Goal: Task Accomplishment & Management: Complete application form

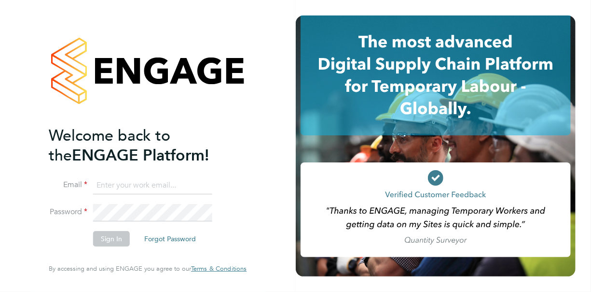
type input "barbara.martin@lancashire.gov.uk"
click at [113, 240] on button "Sign In" at bounding box center [111, 238] width 37 height 15
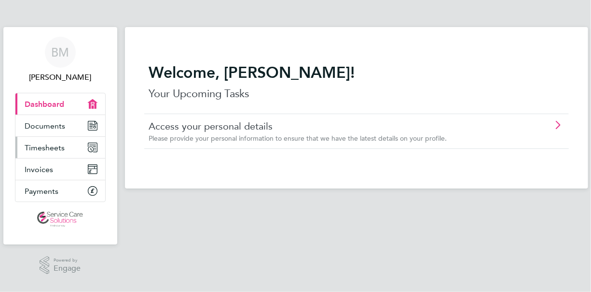
click at [40, 146] on span "Timesheets" at bounding box center [45, 147] width 40 height 9
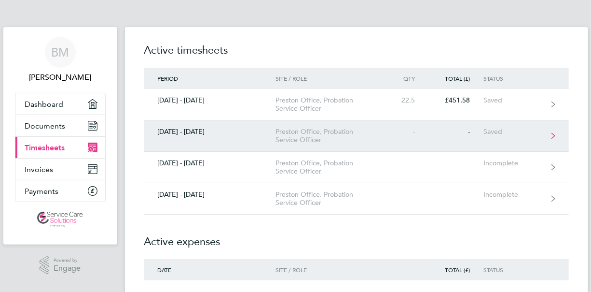
scroll to position [48, 0]
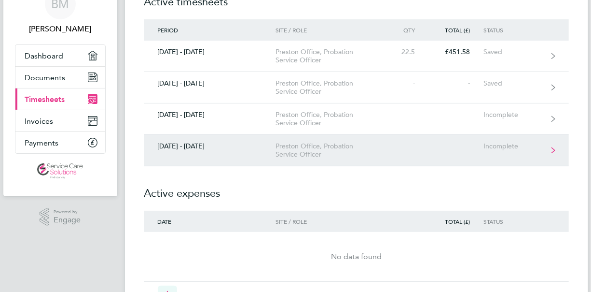
click at [315, 153] on div "Preston Office, Probation Service Officer" at bounding box center [331, 150] width 111 height 16
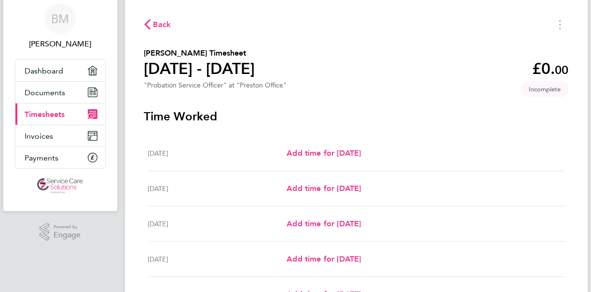
scroll to position [48, 0]
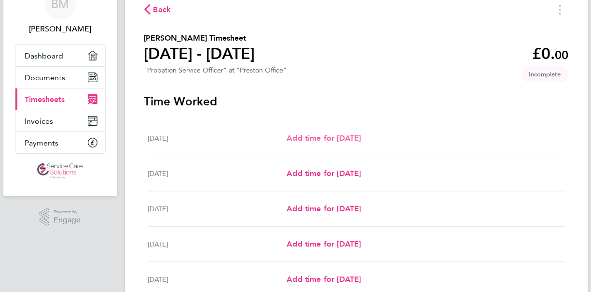
click at [358, 142] on span "Add time for [DATE]" at bounding box center [324, 137] width 74 height 9
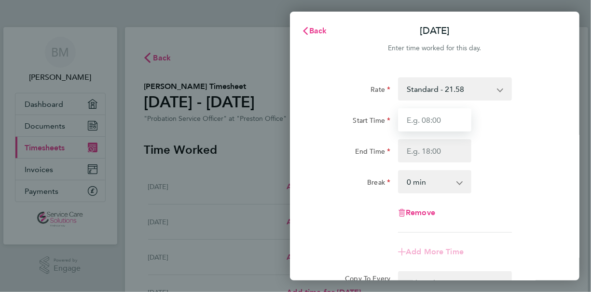
click at [421, 121] on input "Start Time" at bounding box center [434, 119] width 73 height 23
type input "09:00"
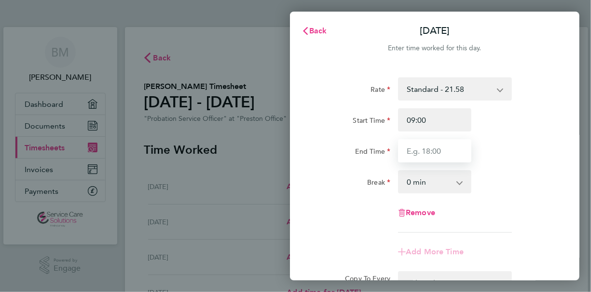
type input "17:00"
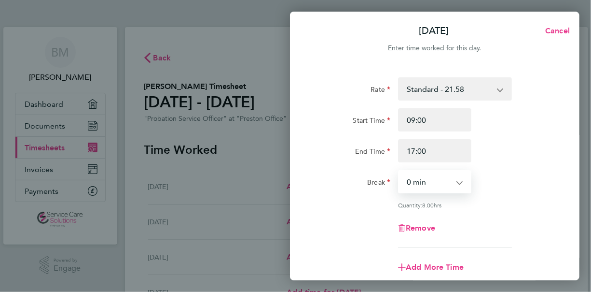
click at [436, 182] on select "0 min 15 min 30 min 45 min 60 min 75 min 90 min" at bounding box center [429, 181] width 60 height 21
select select "30"
click at [399, 171] on select "0 min 15 min 30 min 45 min 60 min 75 min 90 min" at bounding box center [429, 181] width 60 height 21
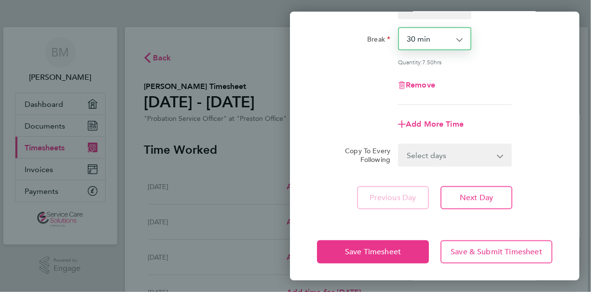
scroll to position [144, 0]
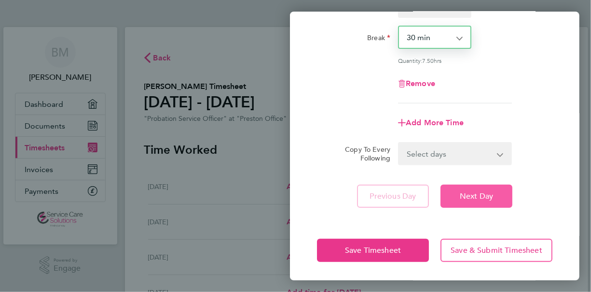
click at [467, 199] on span "Next Day" at bounding box center [476, 196] width 33 height 10
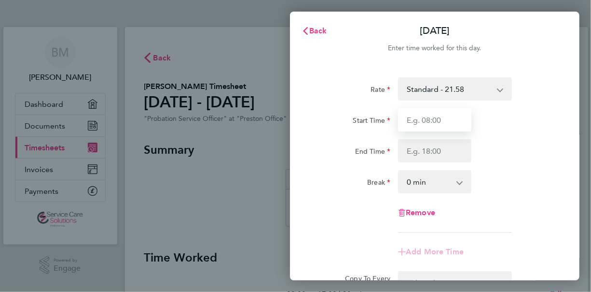
click at [446, 117] on input "Start Time" at bounding box center [434, 119] width 73 height 23
type input "09:00"
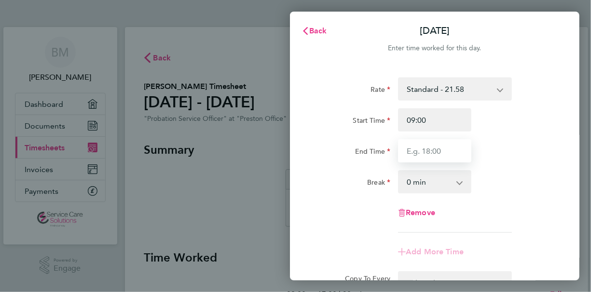
type input "17:00"
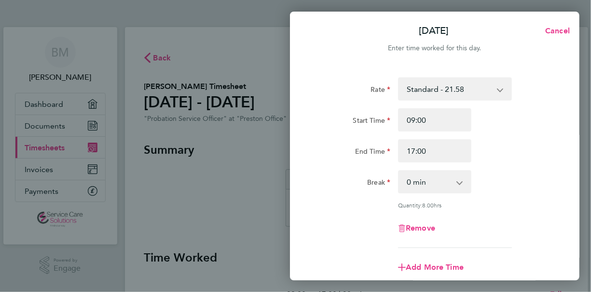
click at [428, 177] on select "0 min 15 min 30 min 45 min 60 min 75 min 90 min" at bounding box center [429, 181] width 60 height 21
select select "30"
click at [399, 171] on select "0 min 15 min 30 min 45 min 60 min 75 min 90 min" at bounding box center [429, 181] width 60 height 21
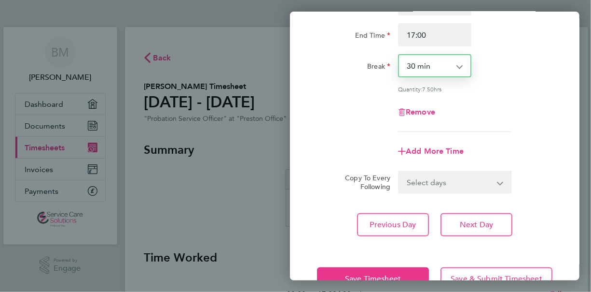
scroll to position [144, 0]
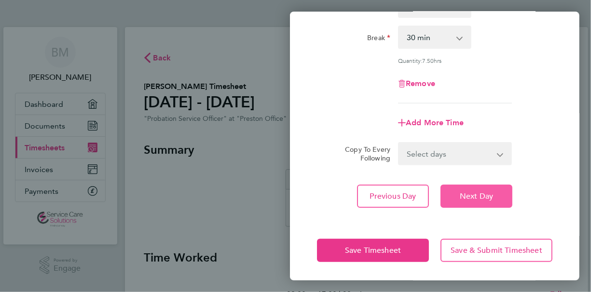
click at [477, 196] on span "Next Day" at bounding box center [476, 196] width 33 height 10
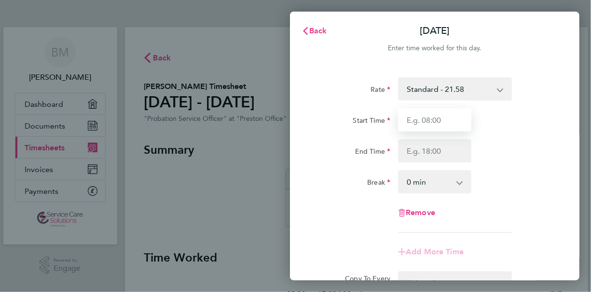
click at [427, 119] on input "Start Time" at bounding box center [434, 119] width 73 height 23
type input "09:00"
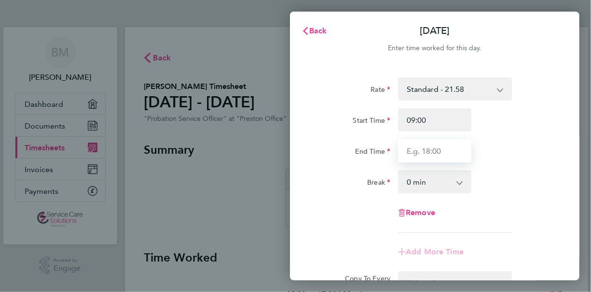
type input "17:00"
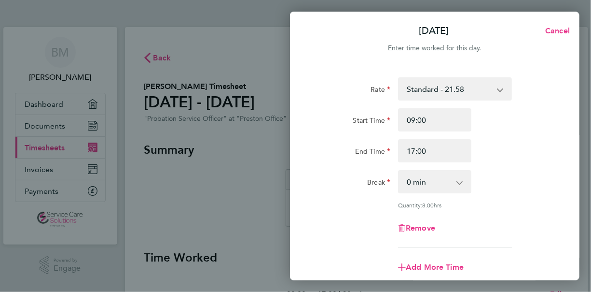
click at [422, 182] on select "0 min 15 min 30 min 45 min 60 min 75 min 90 min" at bounding box center [429, 181] width 60 height 21
select select "30"
click at [399, 171] on select "0 min 15 min 30 min 45 min 60 min 75 min 90 min" at bounding box center [429, 181] width 60 height 21
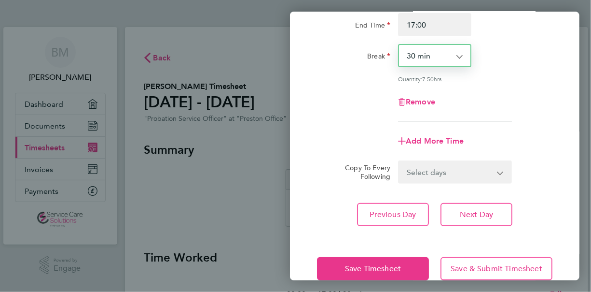
scroll to position [144, 0]
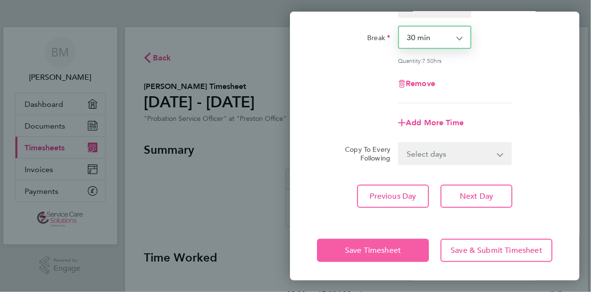
click at [375, 246] on span "Save Timesheet" at bounding box center [373, 250] width 56 height 10
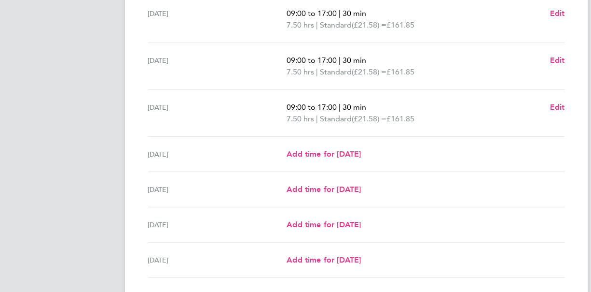
scroll to position [338, 0]
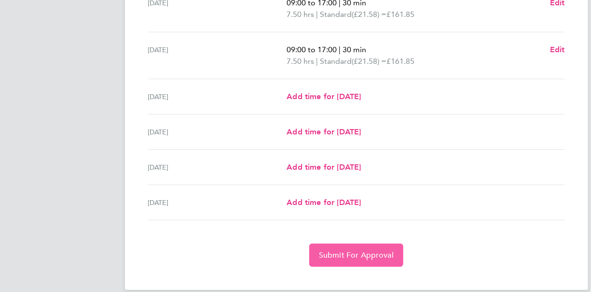
click at [372, 250] on span "Submit For Approval" at bounding box center [356, 255] width 75 height 10
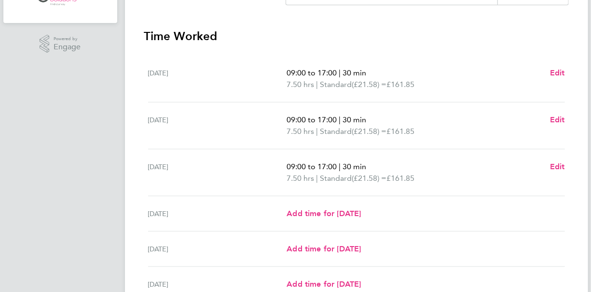
scroll to position [62, 0]
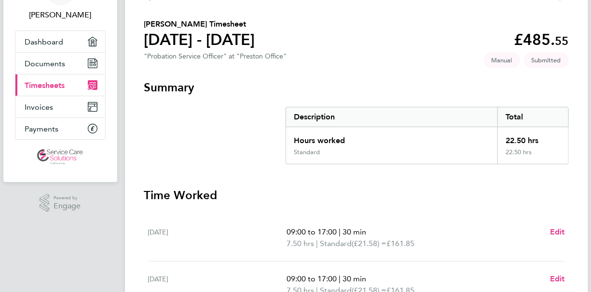
click at [40, 84] on span "Timesheets" at bounding box center [45, 85] width 40 height 9
